Goal: Information Seeking & Learning: Learn about a topic

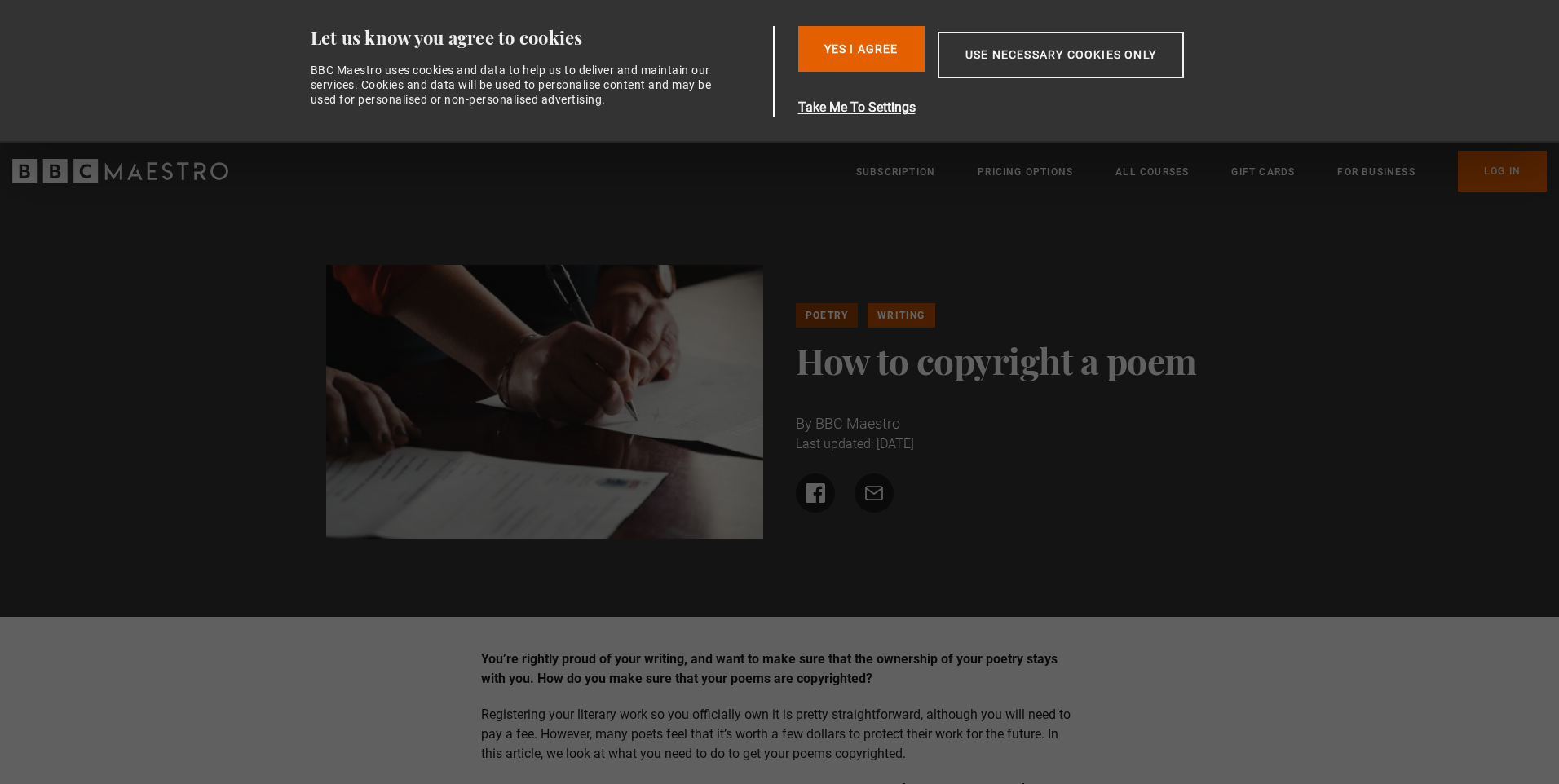
click at [823, 311] on link "Poetry" at bounding box center [827, 316] width 62 height 25
click at [1059, 556] on div "Poetry Writing How to copyright a poem By BBC Maestro Last updated: 27 November…" at bounding box center [779, 408] width 1559 height 417
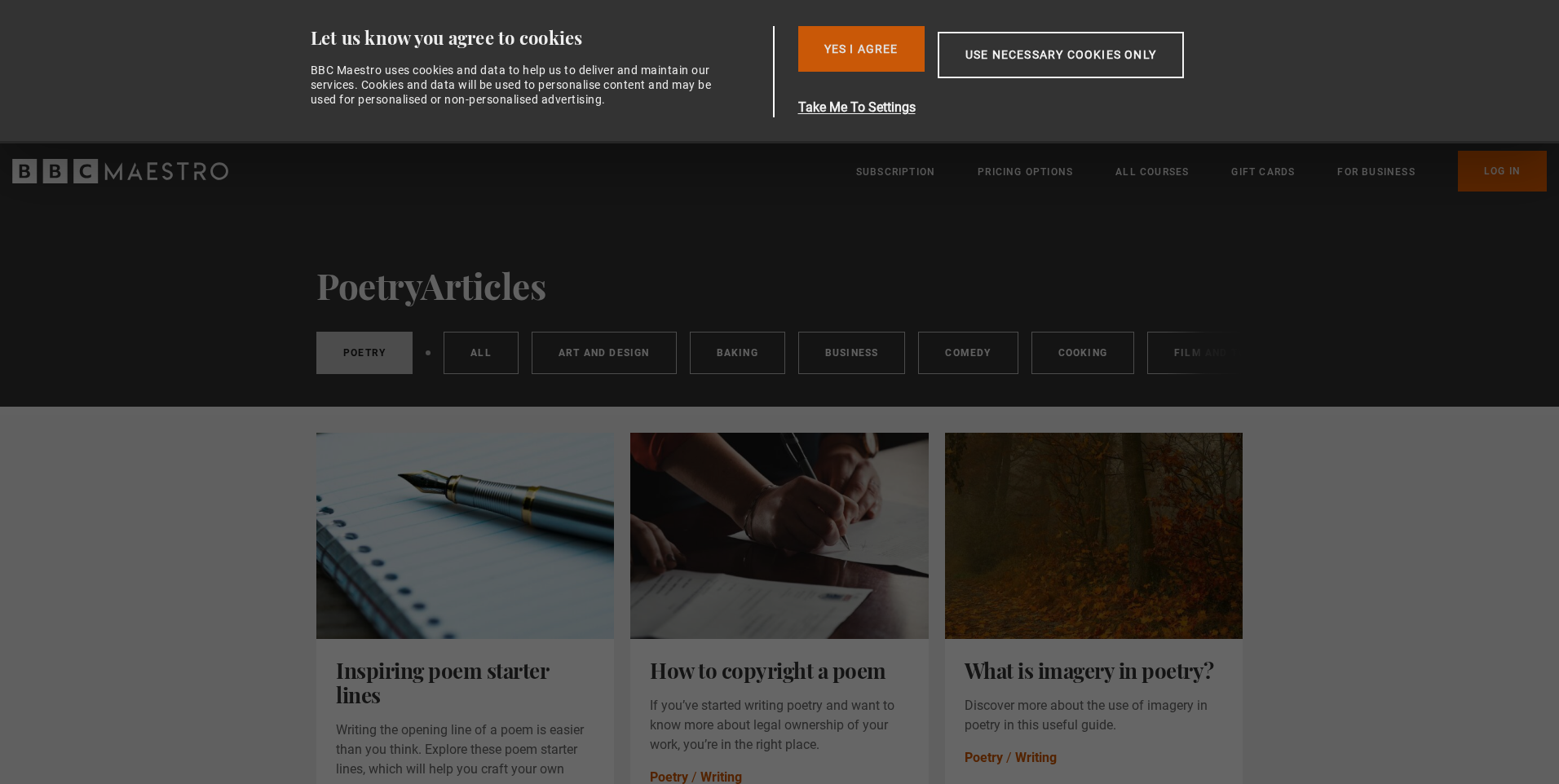
click at [823, 41] on button "Yes I Agree" at bounding box center [862, 49] width 127 height 46
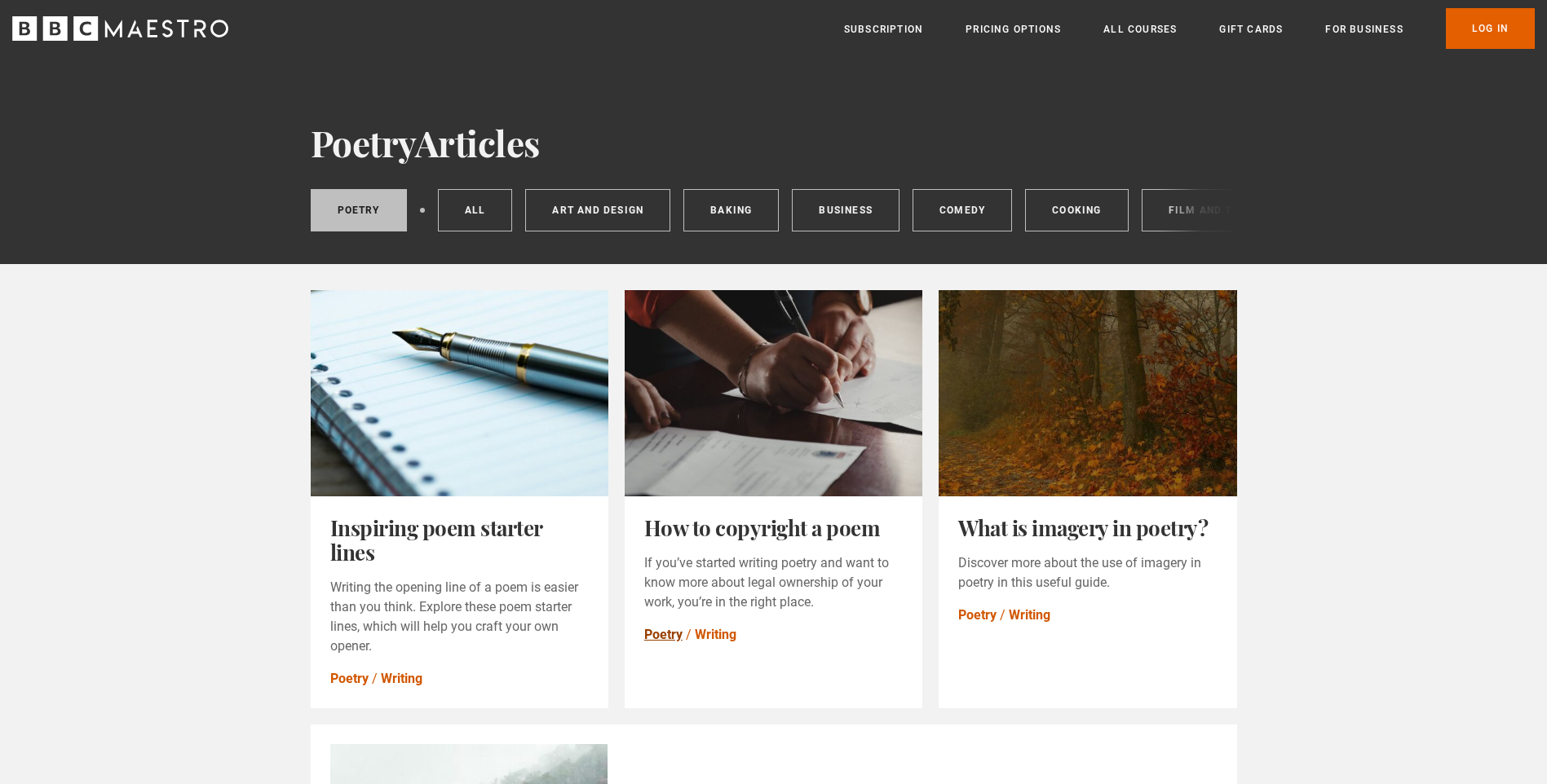
click at [660, 640] on link "Poetry" at bounding box center [664, 635] width 39 height 19
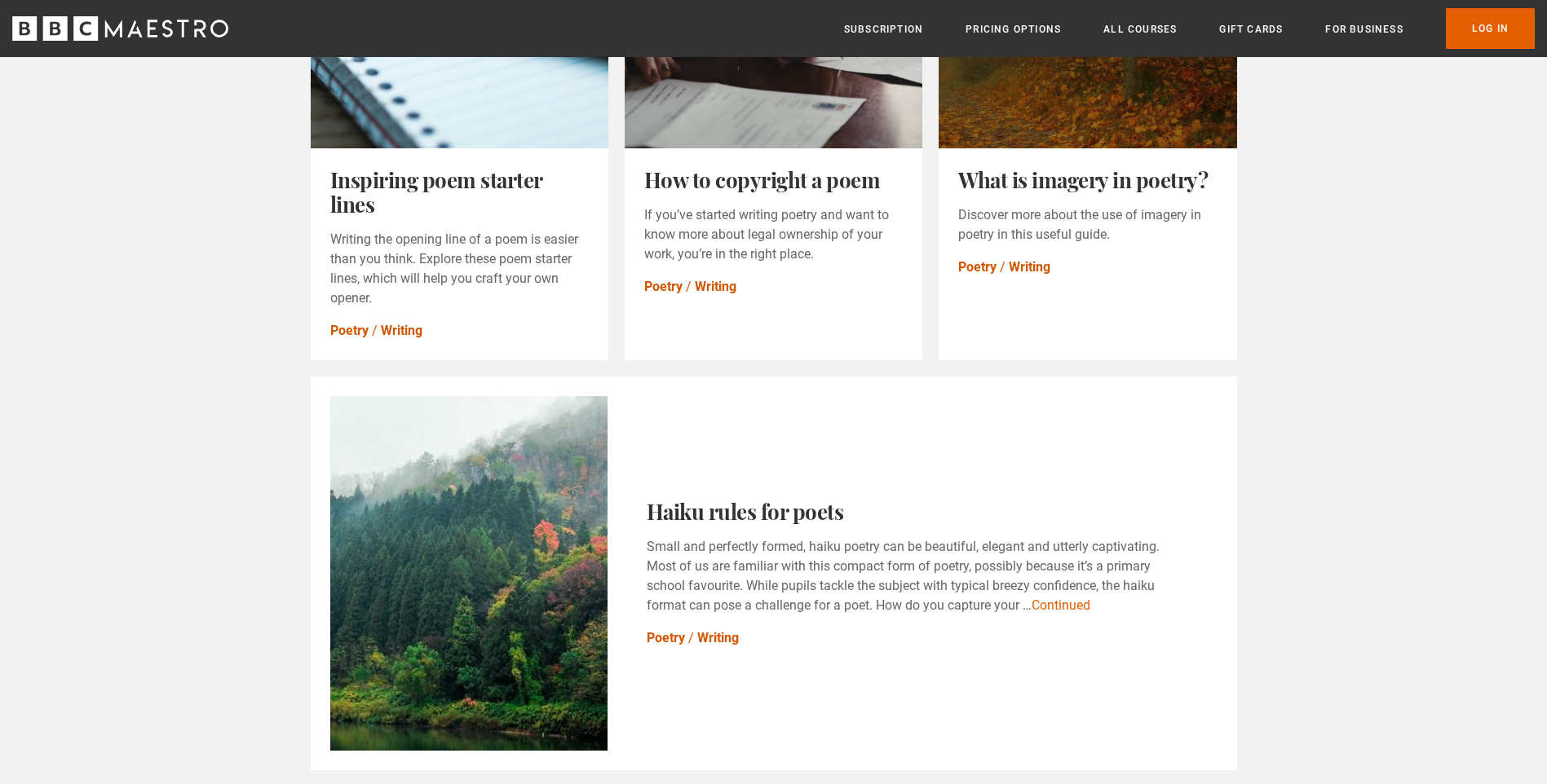
scroll to position [424, 0]
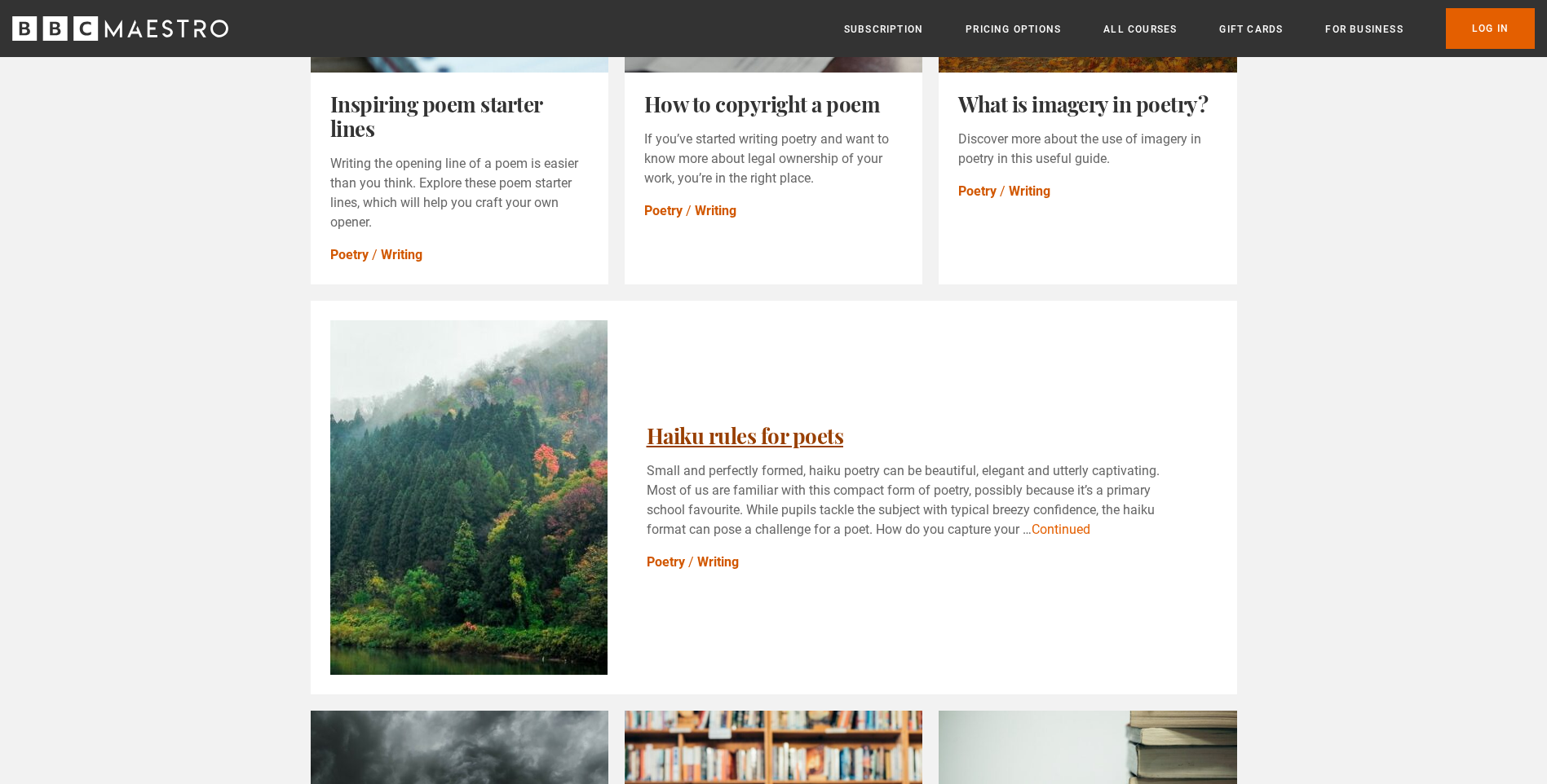
click at [844, 450] on link "Haiku rules for poets" at bounding box center [745, 436] width 197 height 28
click at [700, 116] on link "How to copyright a poem" at bounding box center [762, 104] width 237 height 28
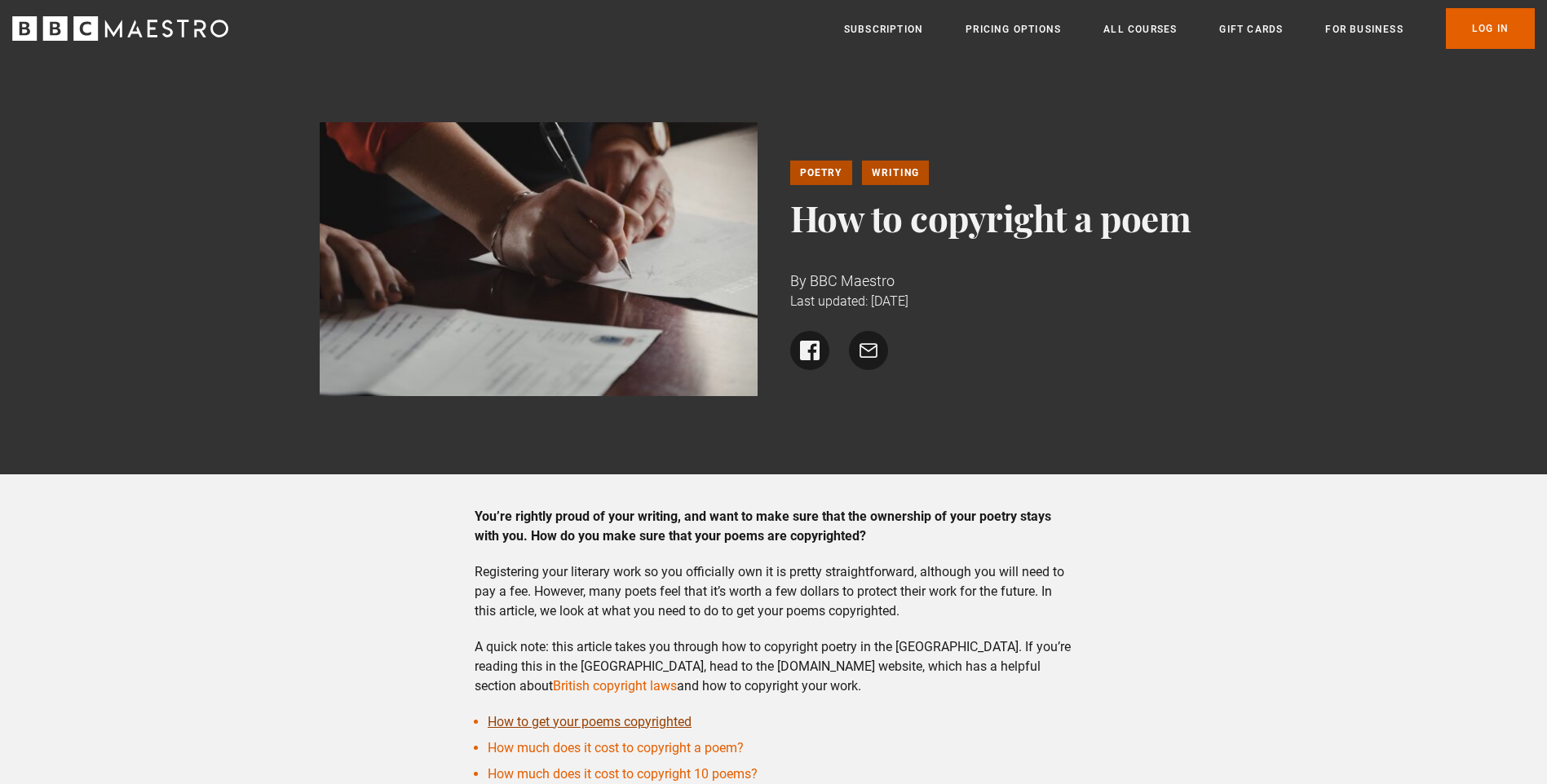
click at [667, 722] on link "How to get your poems copyrighted" at bounding box center [590, 722] width 204 height 16
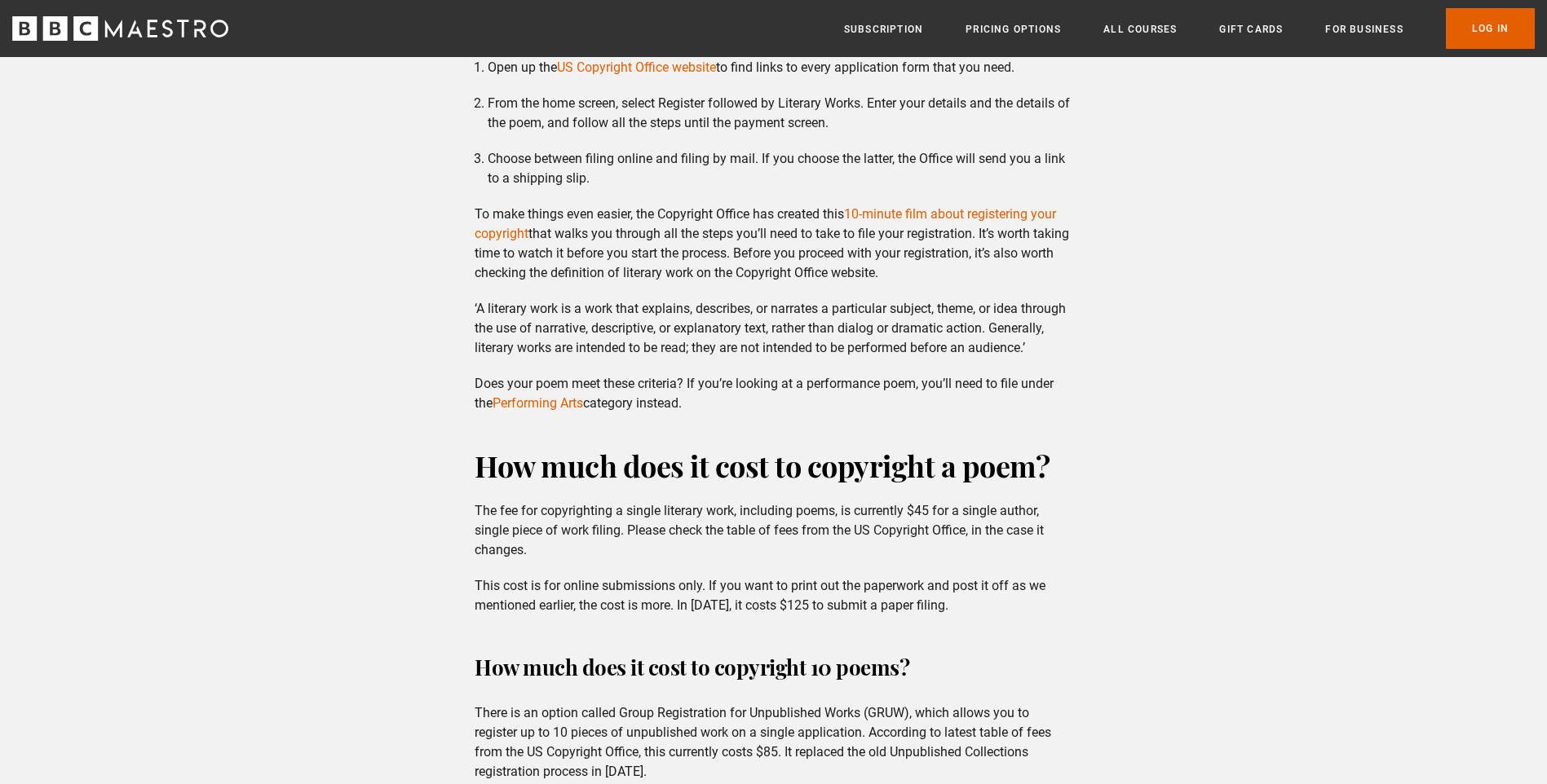
scroll to position [1035, 0]
